Goal: Task Accomplishment & Management: Use online tool/utility

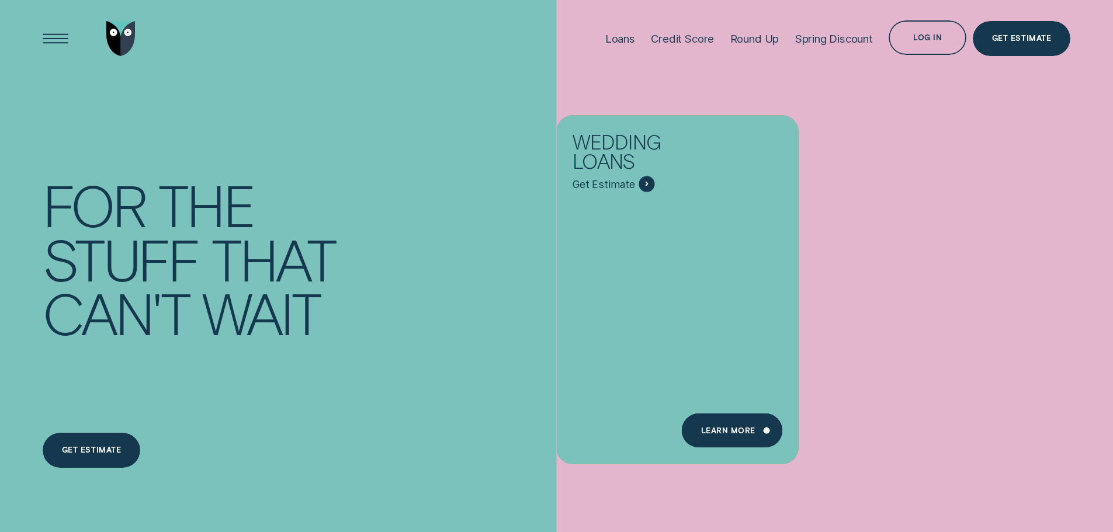
click at [937, 41] on div "Log in" at bounding box center [927, 39] width 29 height 7
click at [920, 43] on div "Log in" at bounding box center [927, 39] width 29 height 7
click at [925, 41] on div "Log in" at bounding box center [927, 39] width 29 height 7
click at [934, 39] on div "Log in" at bounding box center [927, 39] width 29 height 7
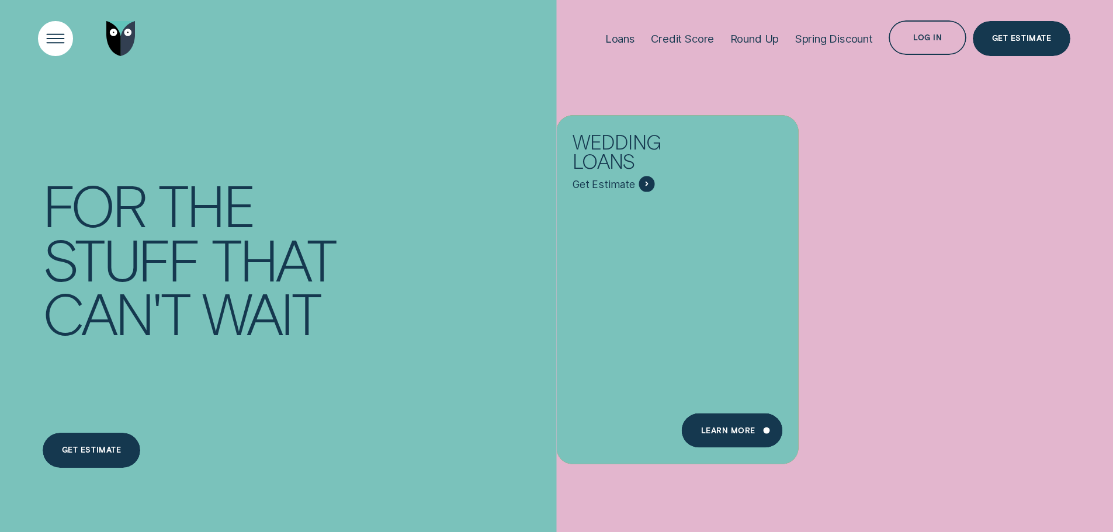
click at [53, 41] on div "Open Menu" at bounding box center [55, 38] width 49 height 49
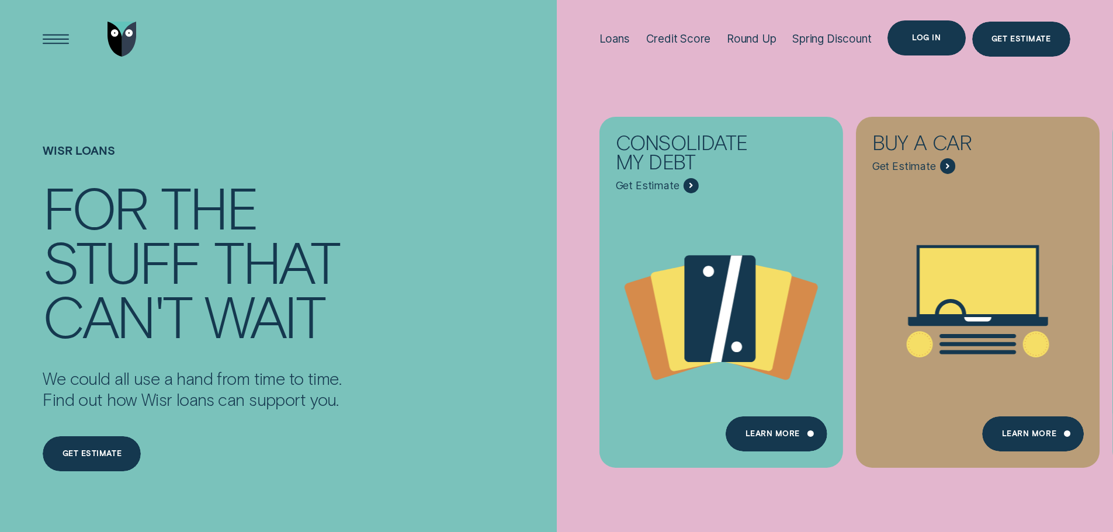
click at [927, 43] on div "Log in" at bounding box center [926, 37] width 78 height 35
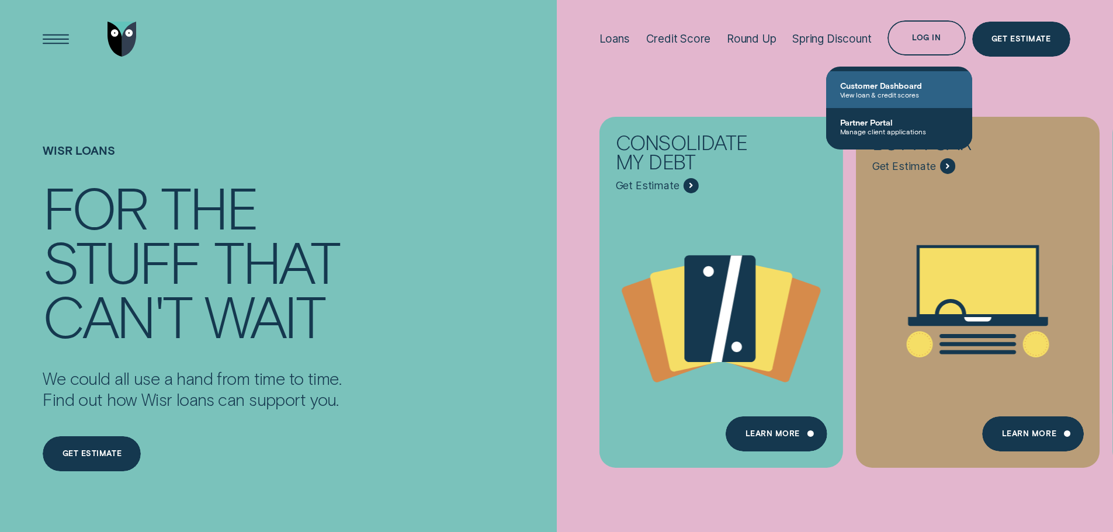
click at [898, 89] on span "Customer Dashboard" at bounding box center [899, 86] width 118 height 10
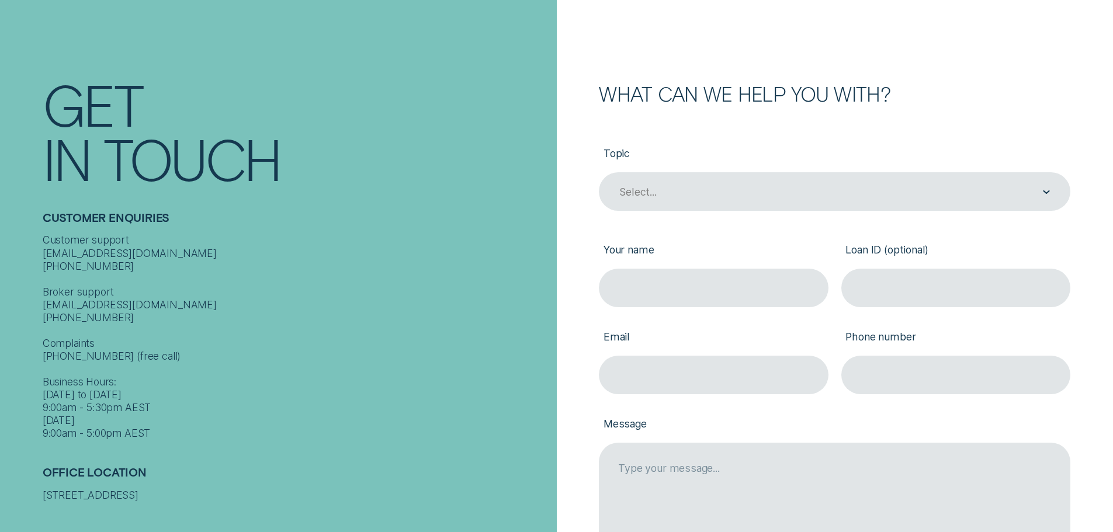
scroll to position [117, 0]
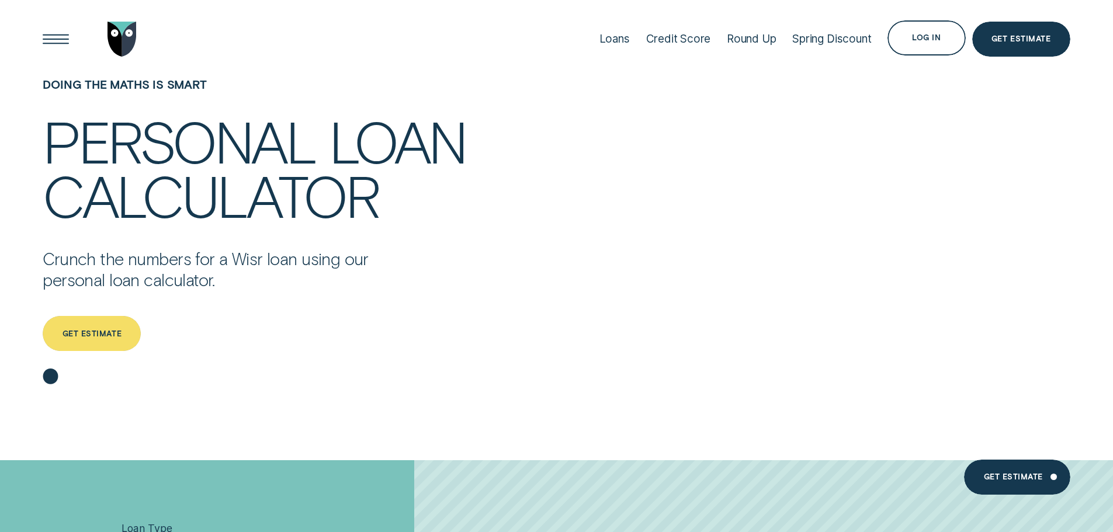
click at [102, 340] on div "Get estimate" at bounding box center [92, 333] width 98 height 35
